Goal: Task Accomplishment & Management: Manage account settings

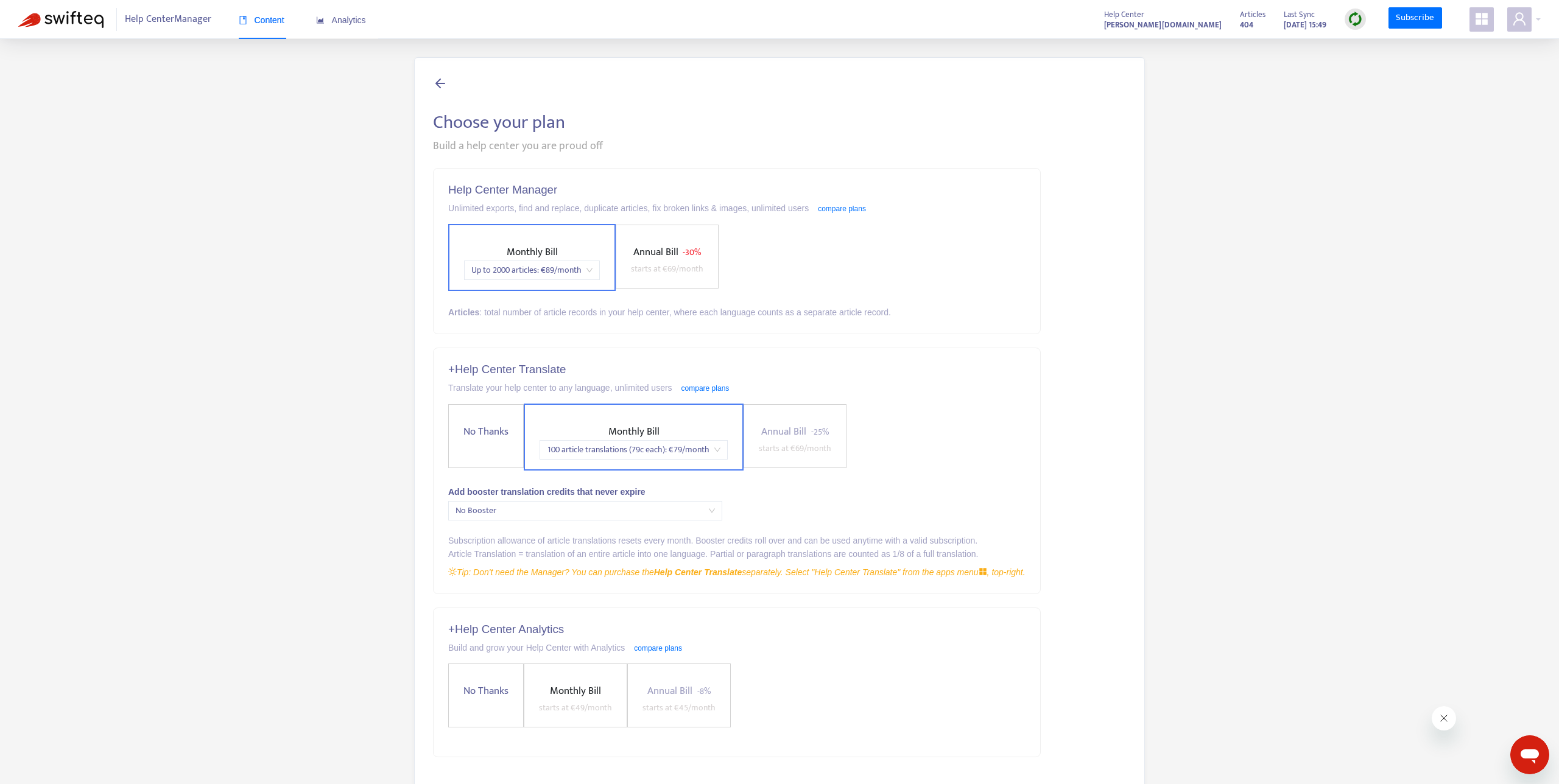
click at [172, 24] on span "Help Center Manager" at bounding box center [167, 19] width 87 height 23
click at [52, 24] on img at bounding box center [61, 19] width 86 height 18
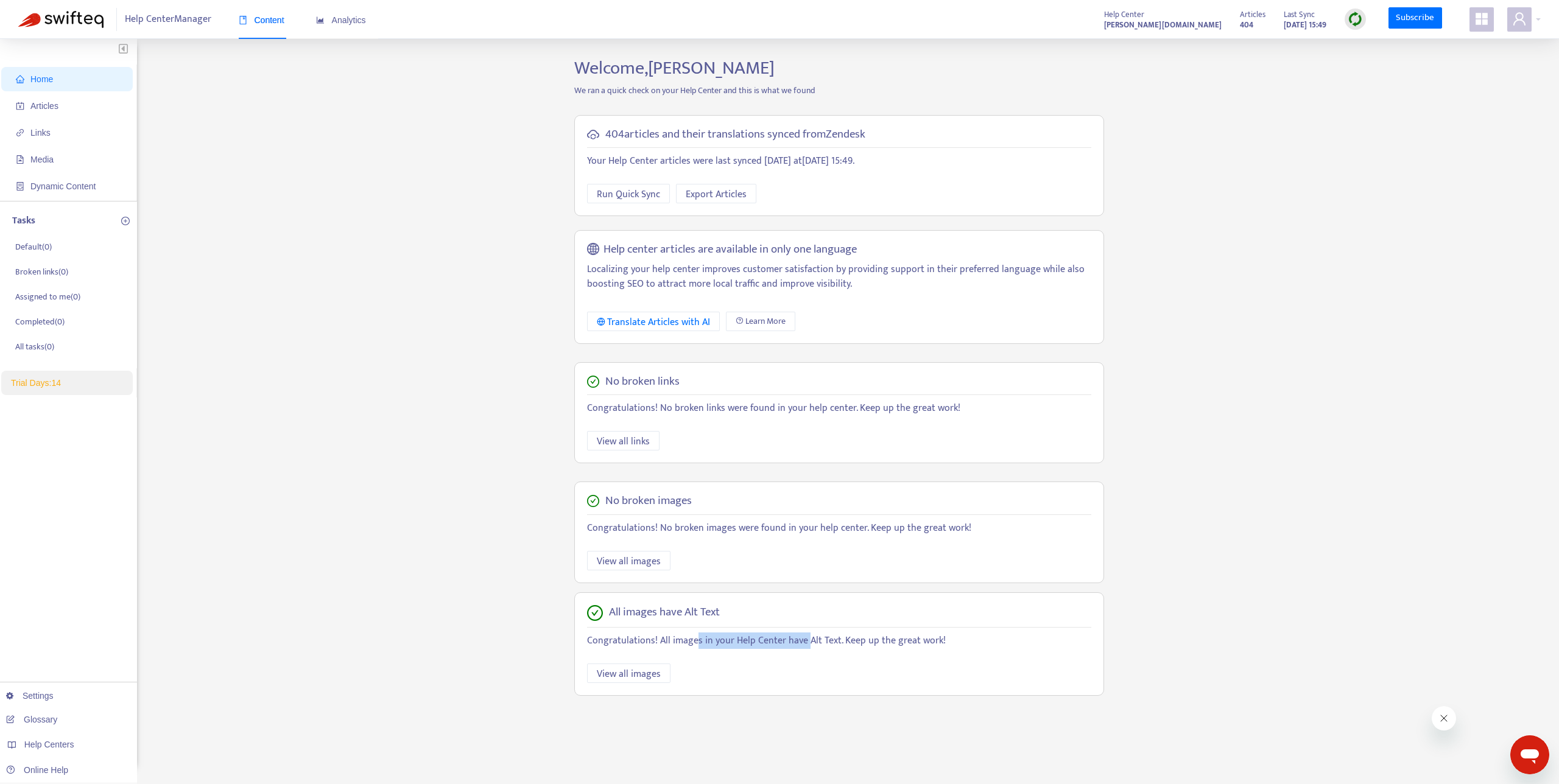
drag, startPoint x: 728, startPoint y: 643, endPoint x: 803, endPoint y: 643, distance: 75.0
click at [803, 643] on p "Congratulations! All images in your Help Center have Alt Text. Keep up the grea…" at bounding box center [839, 640] width 504 height 15
click at [1487, 21] on icon "appstore" at bounding box center [1481, 18] width 13 height 13
click at [1509, 17] on span at bounding box center [1519, 19] width 24 height 24
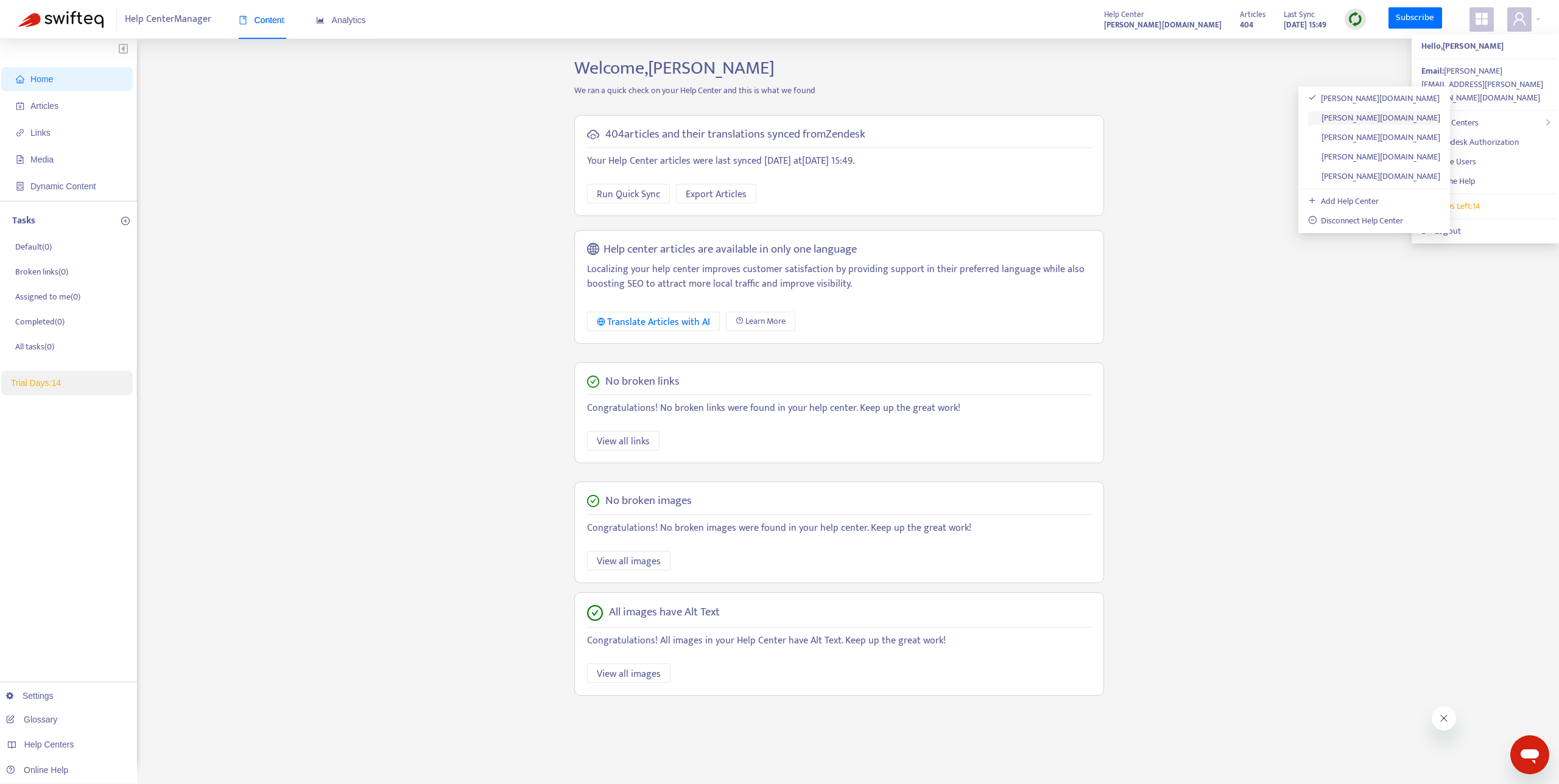
click at [1384, 120] on link "[PERSON_NAME][DOMAIN_NAME]" at bounding box center [1374, 118] width 132 height 14
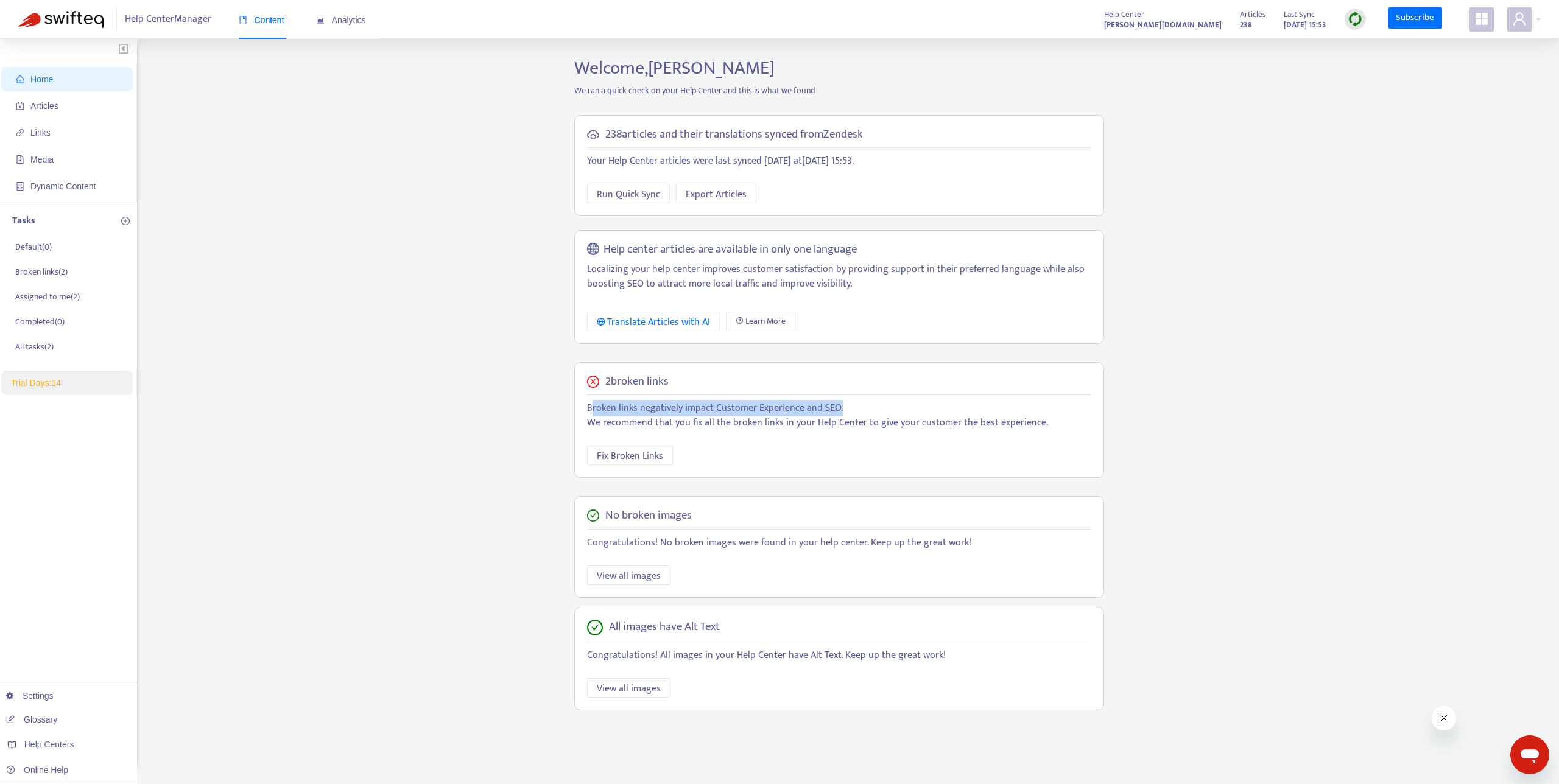
drag, startPoint x: 590, startPoint y: 408, endPoint x: 846, endPoint y: 408, distance: 256.0
click at [842, 408] on p "Broken links negatively impact Customer Experience and SEO. We recommend that y…" at bounding box center [839, 415] width 504 height 29
click at [1514, 22] on icon "user" at bounding box center [1519, 18] width 13 height 13
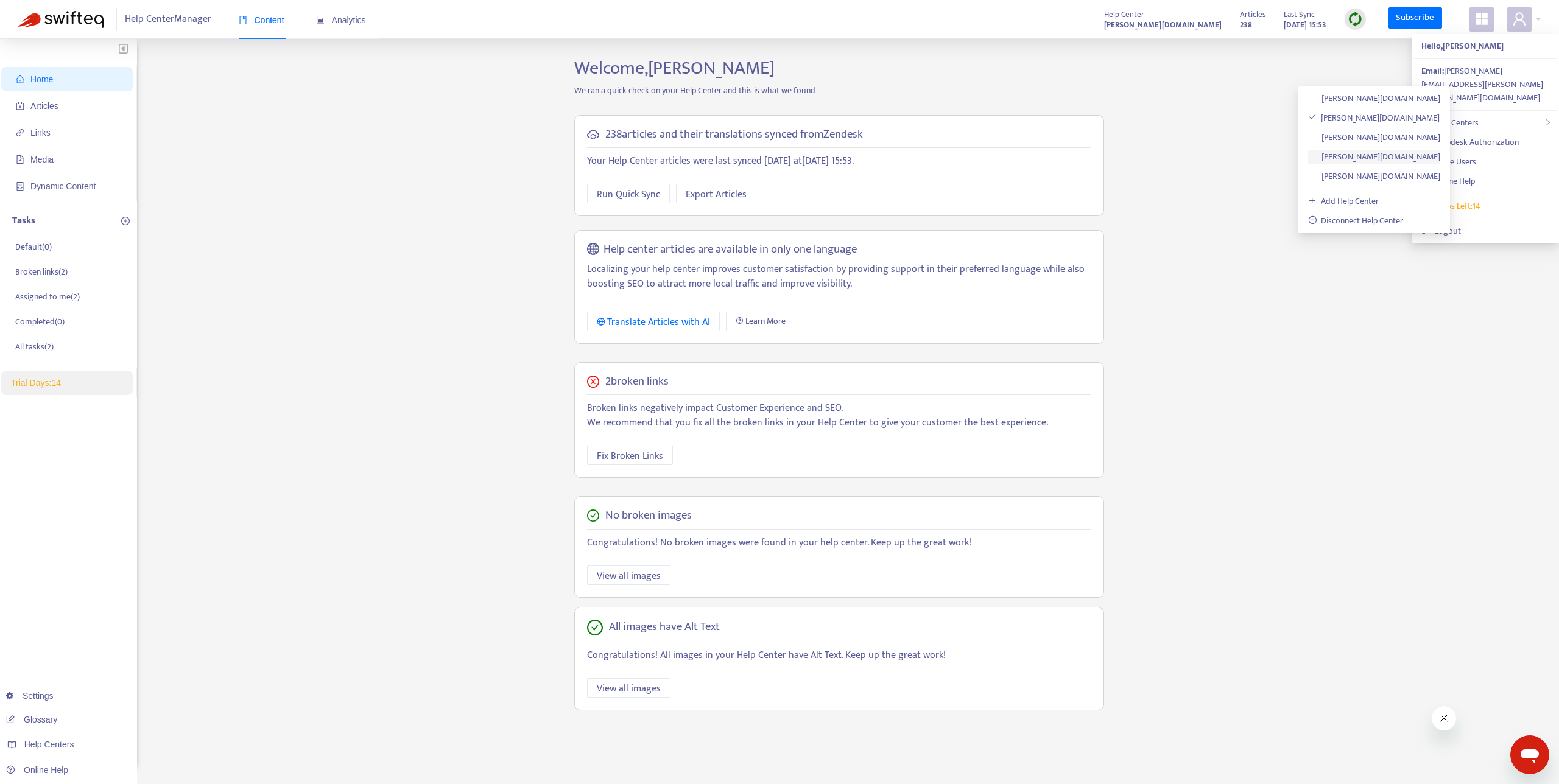
click at [1378, 150] on link "[PERSON_NAME][DOMAIN_NAME]" at bounding box center [1374, 157] width 132 height 14
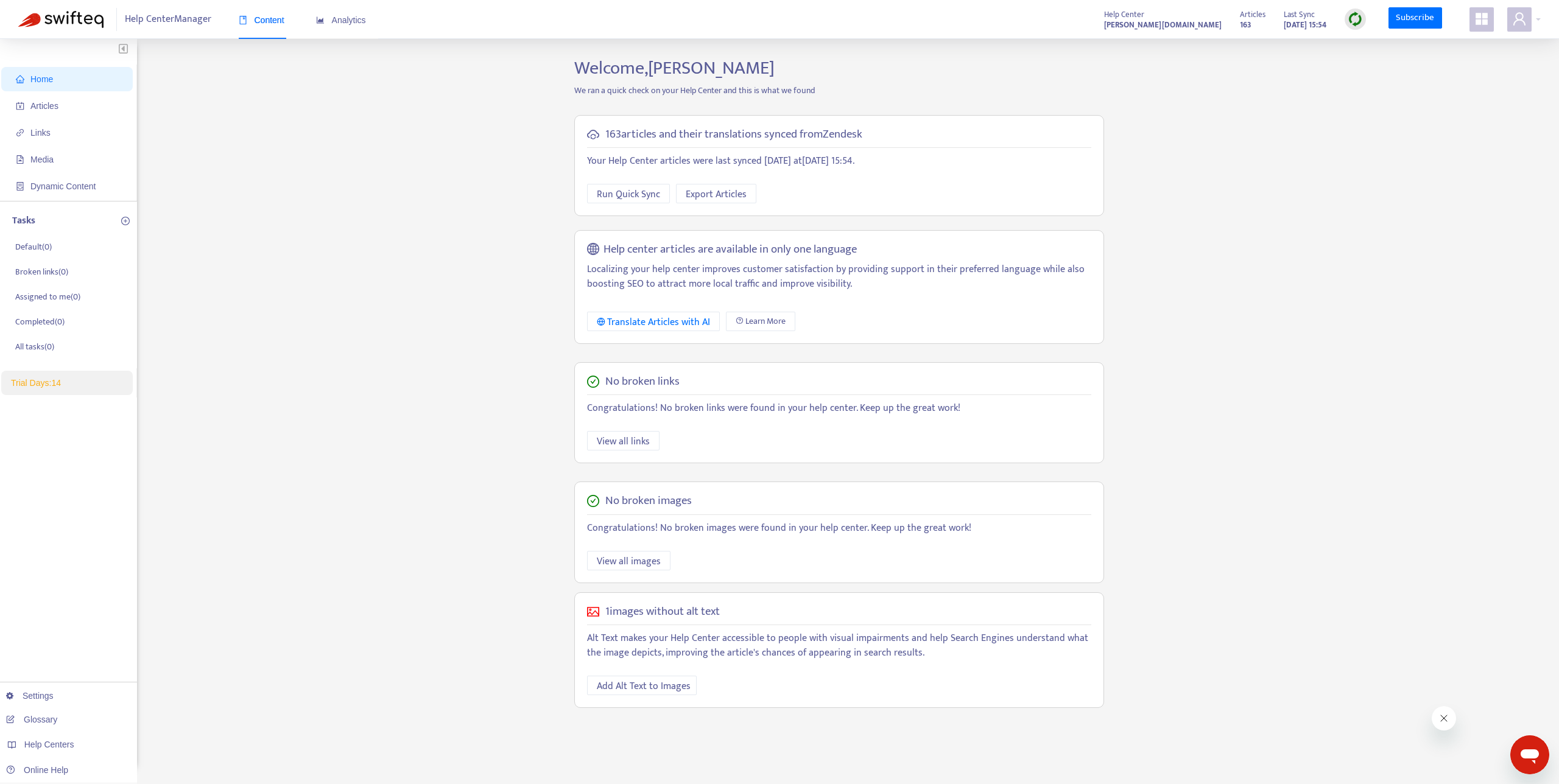
drag, startPoint x: 608, startPoint y: 619, endPoint x: 771, endPoint y: 613, distance: 163.1
click at [771, 613] on div "1 images without alt text" at bounding box center [839, 612] width 504 height 14
click at [778, 615] on div "1 images without alt text" at bounding box center [839, 612] width 504 height 14
click at [62, 83] on span "Home" at bounding box center [69, 79] width 107 height 24
click at [681, 328] on div "Translate Articles with AI" at bounding box center [653, 323] width 114 height 16
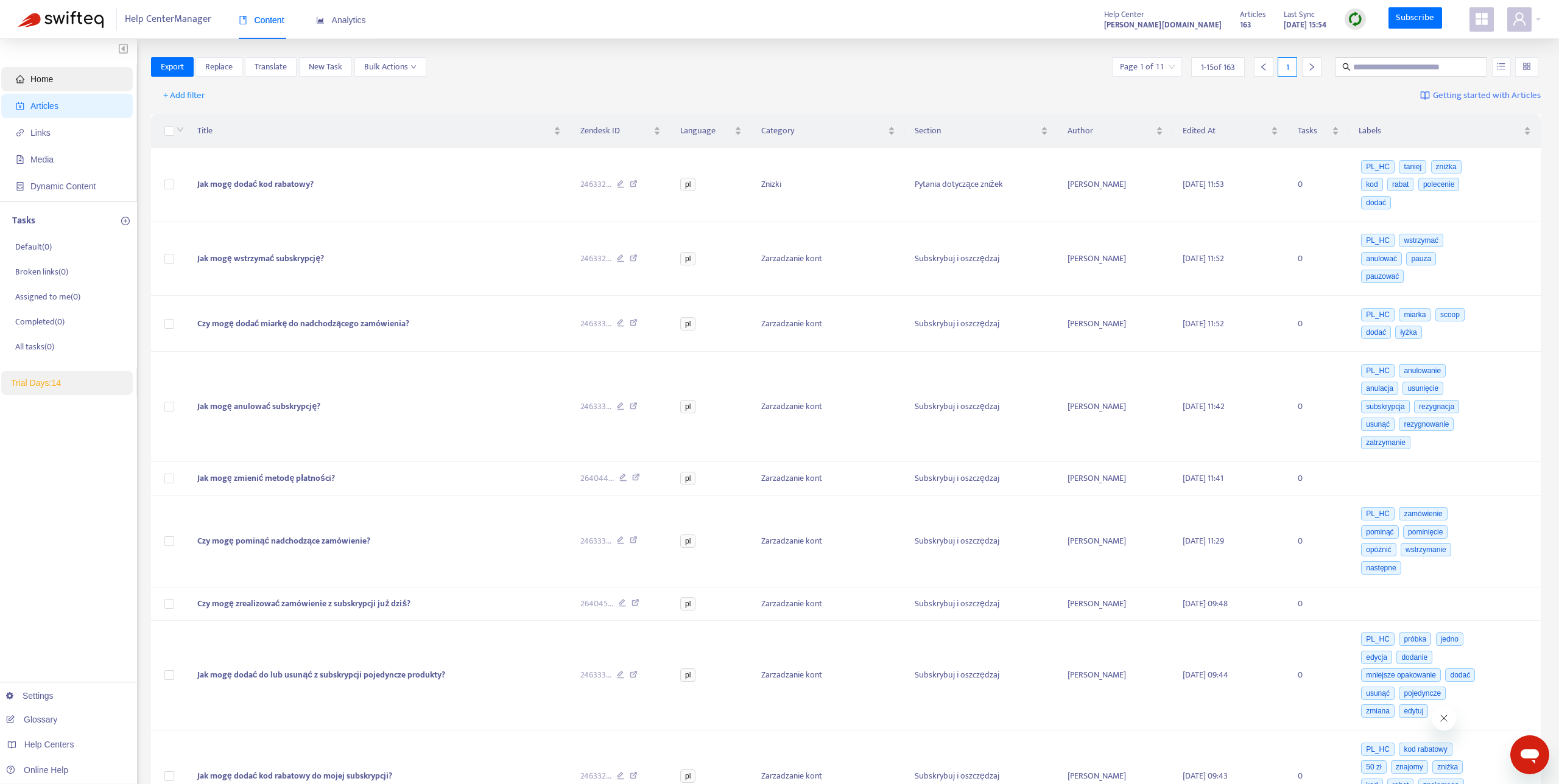
click at [73, 82] on span "Home" at bounding box center [69, 79] width 107 height 24
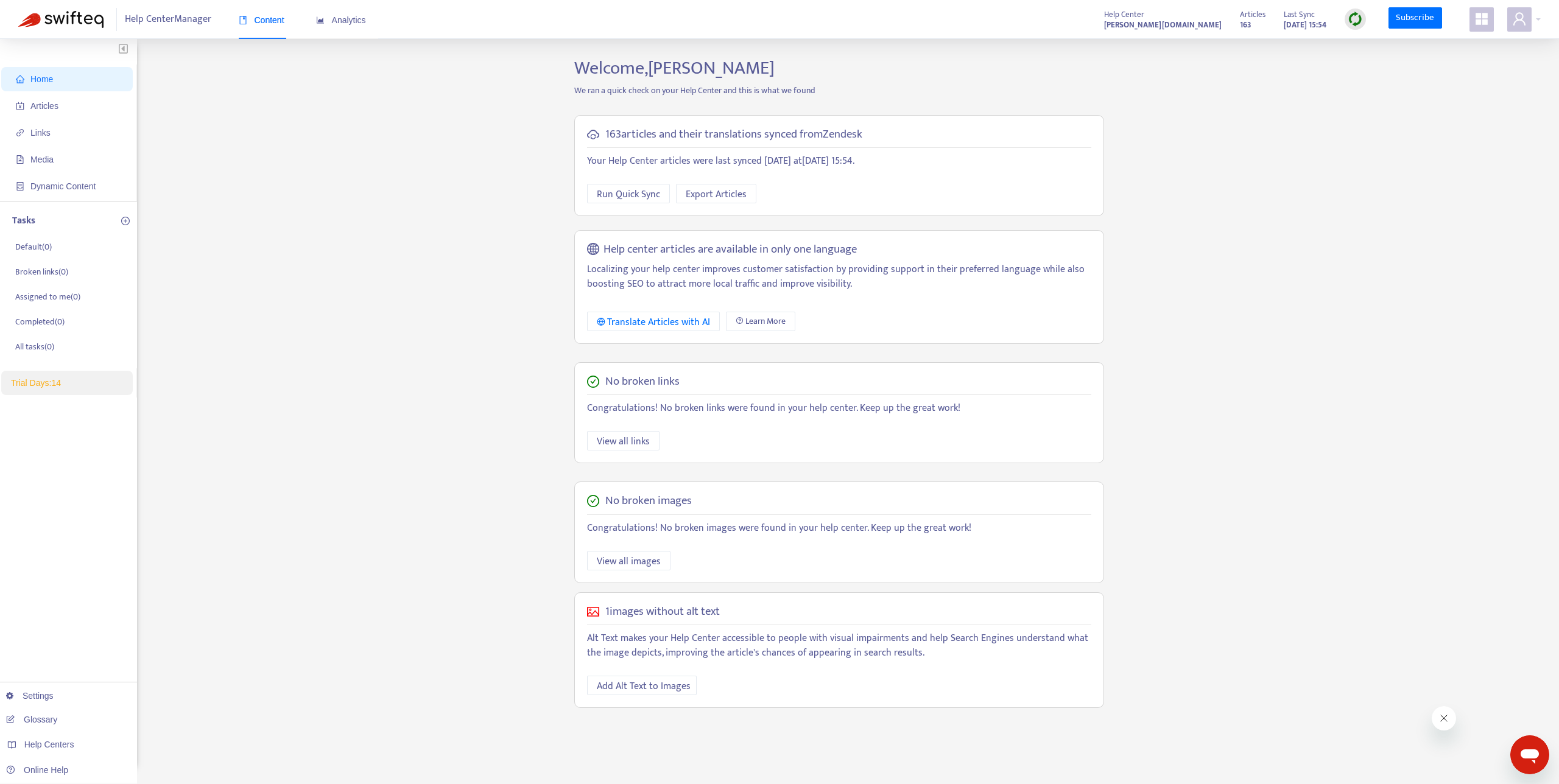
click at [437, 209] on div "Home Articles Links Media Dynamic Content Tasks Default ( 0 ) Broken links ( 0 …" at bounding box center [780, 413] width 1523 height 712
click at [1164, 20] on strong "[PERSON_NAME][DOMAIN_NAME]" at bounding box center [1163, 25] width 118 height 14
click at [1524, 20] on icon "user" at bounding box center [1519, 18] width 15 height 15
click at [1378, 101] on link "[PERSON_NAME][DOMAIN_NAME]" at bounding box center [1374, 98] width 132 height 14
